Goal: Navigation & Orientation: Find specific page/section

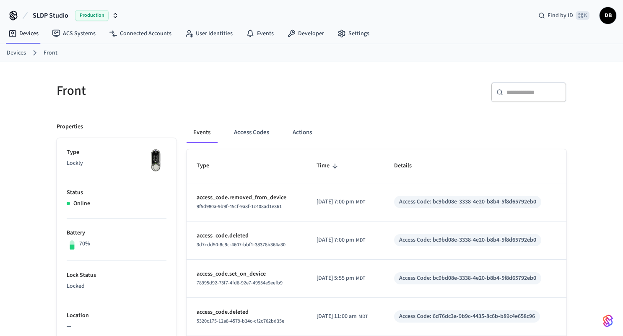
click at [14, 52] on link "Devices" at bounding box center [16, 53] width 19 height 9
